Goal: Task Accomplishment & Management: Complete application form

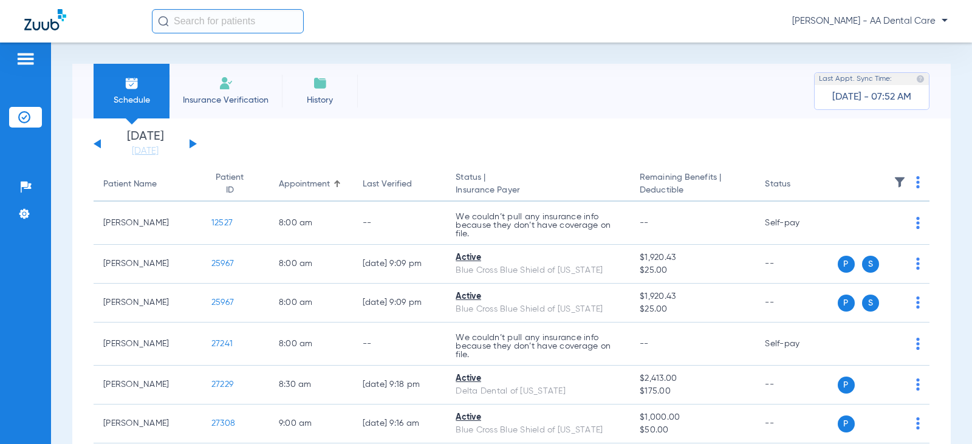
click at [208, 94] on span "Insurance Verification" at bounding box center [226, 100] width 94 height 12
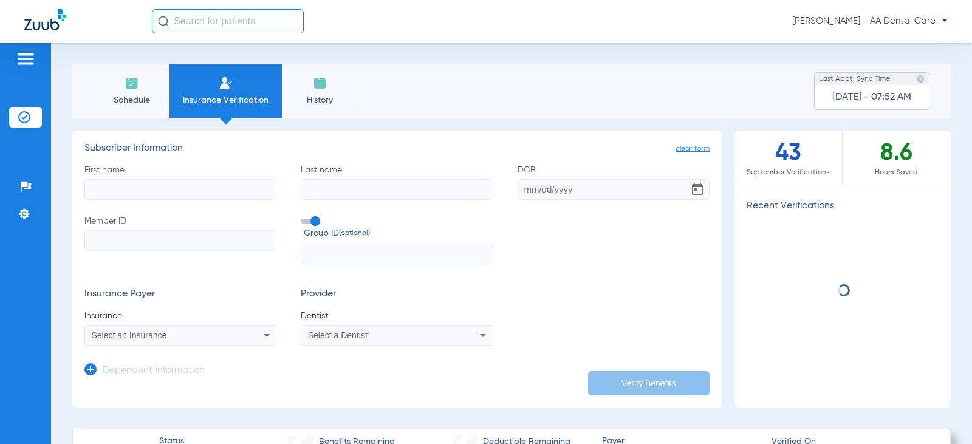
click at [253, 188] on input "First name" at bounding box center [180, 189] width 192 height 21
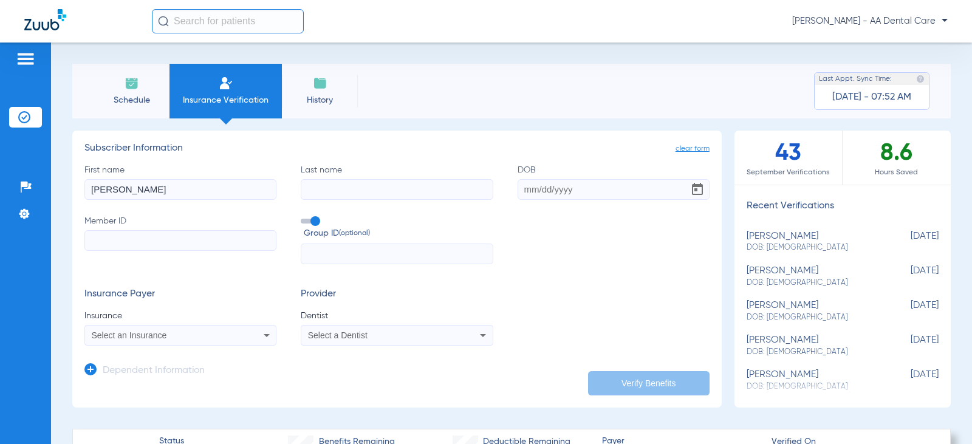
type input "[PERSON_NAME]"
type input "[DATE]"
click at [206, 241] on input "Member ID" at bounding box center [180, 240] width 192 height 21
type input "024173156"
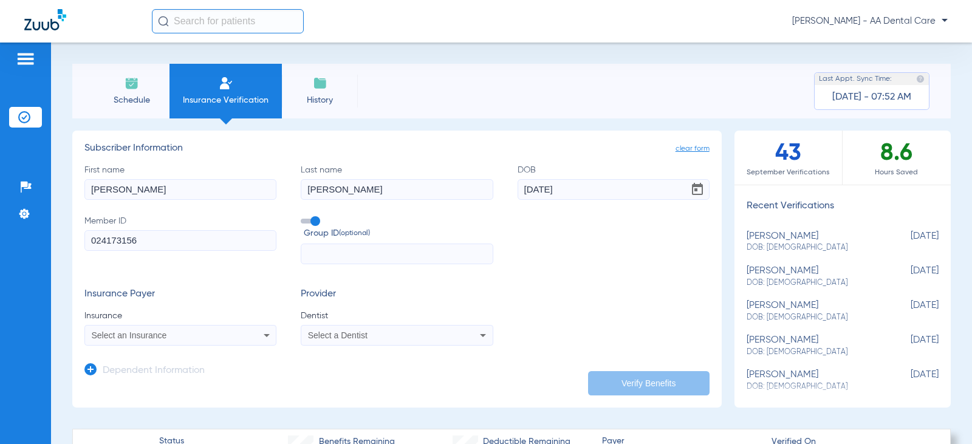
click at [330, 254] on input "text" at bounding box center [397, 254] width 192 height 21
type input "960659"
click at [234, 332] on div "Select an Insurance" at bounding box center [180, 335] width 191 height 15
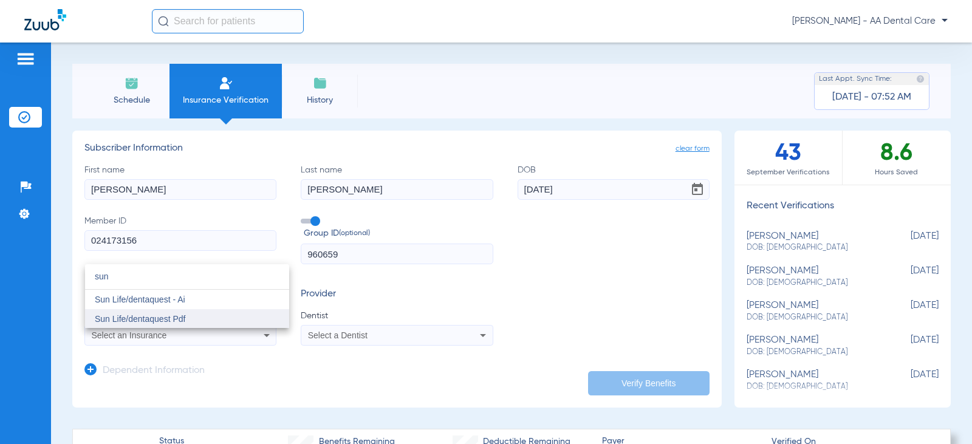
type input "sun"
click at [228, 313] on mat-option "Sun Life/dentaquest Pdf" at bounding box center [187, 318] width 204 height 19
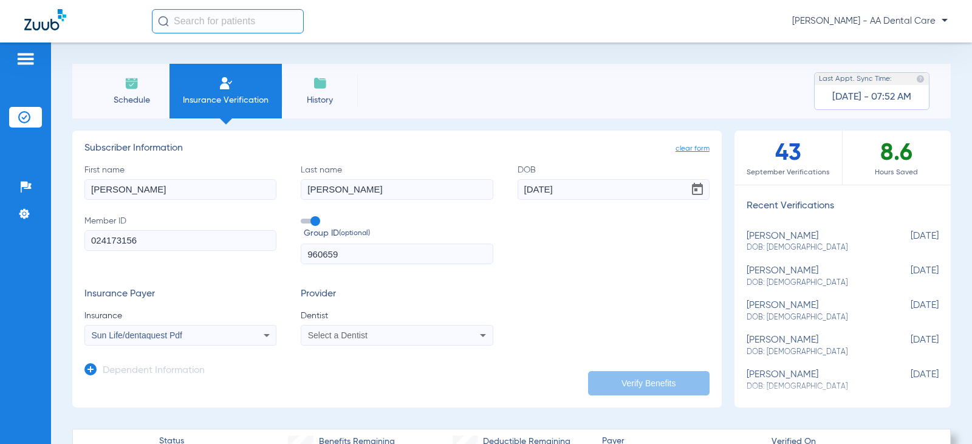
scroll to position [61, 0]
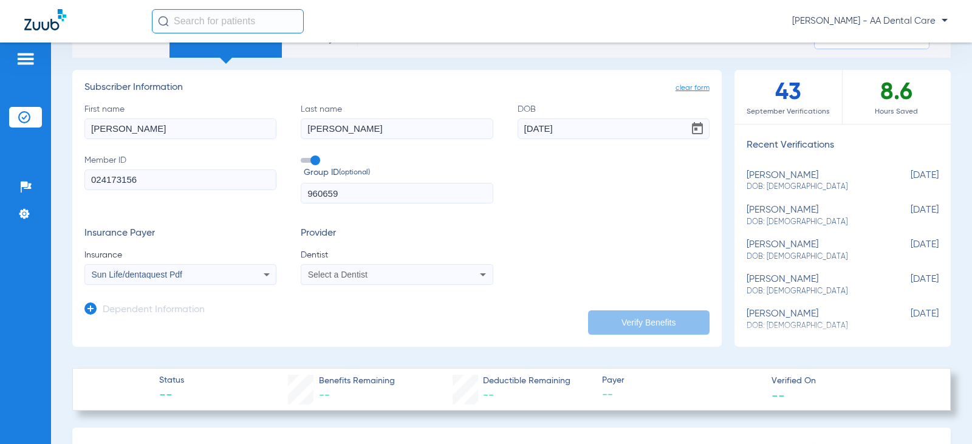
click at [330, 273] on span "Select a Dentist" at bounding box center [338, 275] width 60 height 10
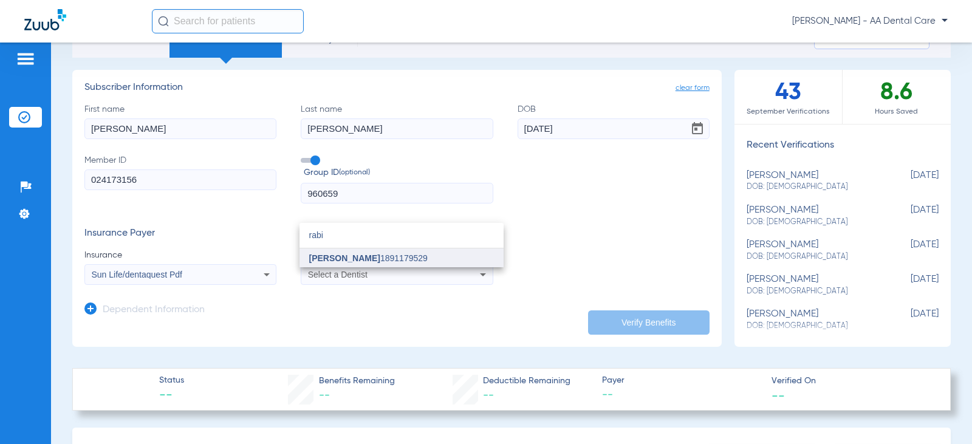
type input "rabi"
click at [336, 259] on span "[PERSON_NAME]" at bounding box center [344, 258] width 71 height 10
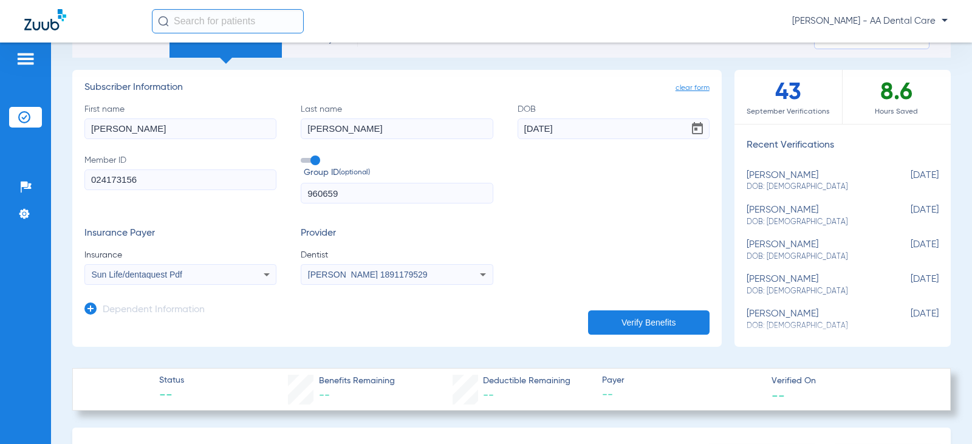
click at [651, 324] on button "Verify Benefits" at bounding box center [649, 322] width 122 height 24
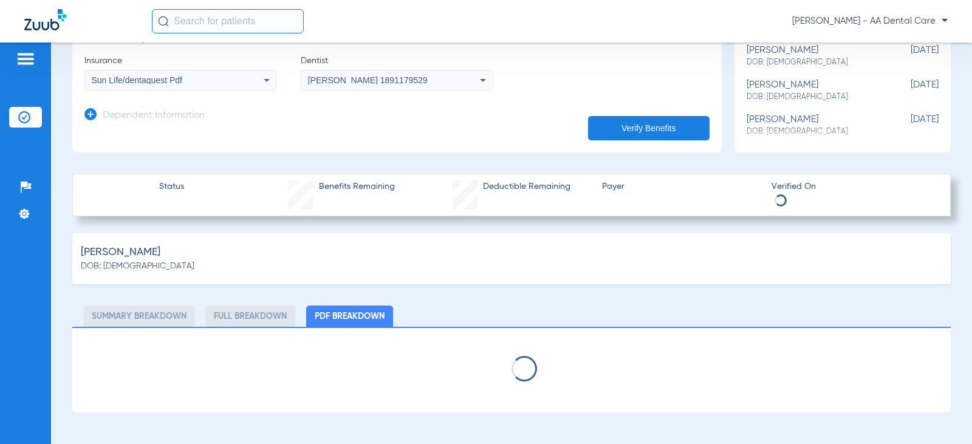
scroll to position [304, 0]
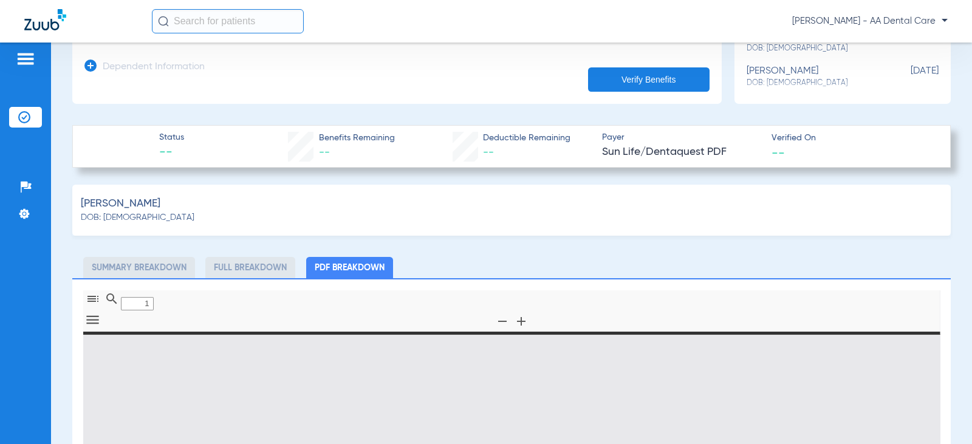
type input "0"
select select "page-width"
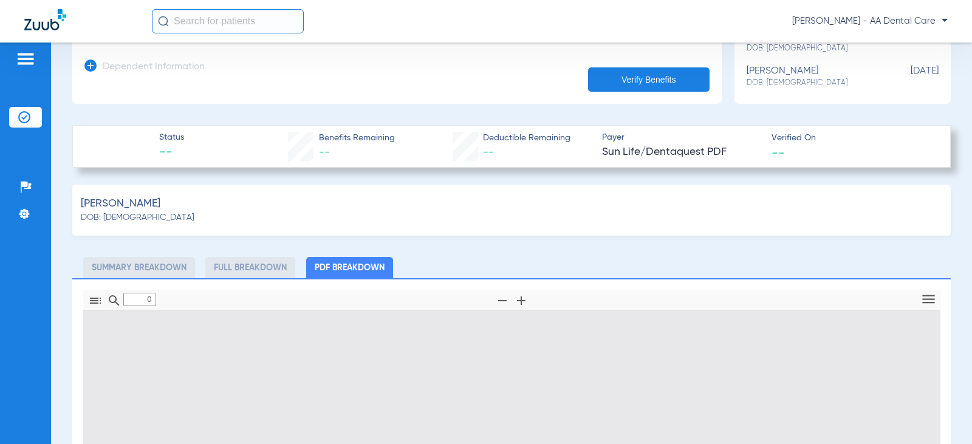
type input "1"
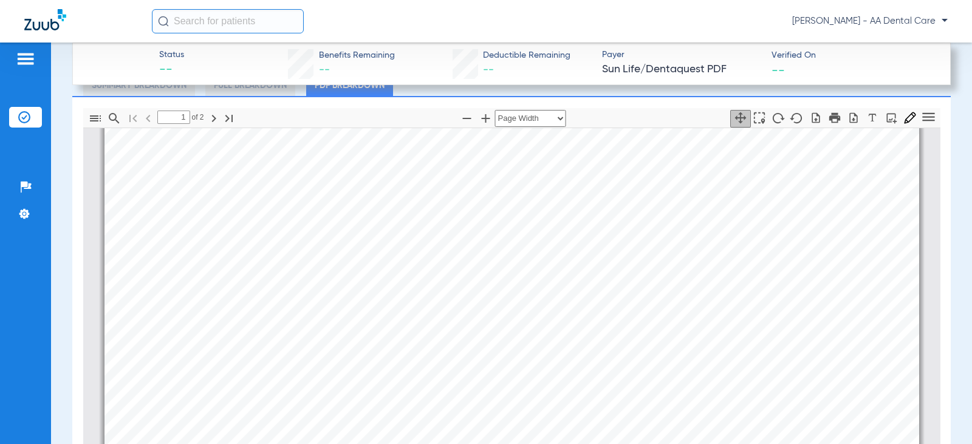
scroll to position [182, 0]
click at [829, 117] on icon "button" at bounding box center [834, 117] width 11 height 10
